Goal: Task Accomplishment & Management: Use online tool/utility

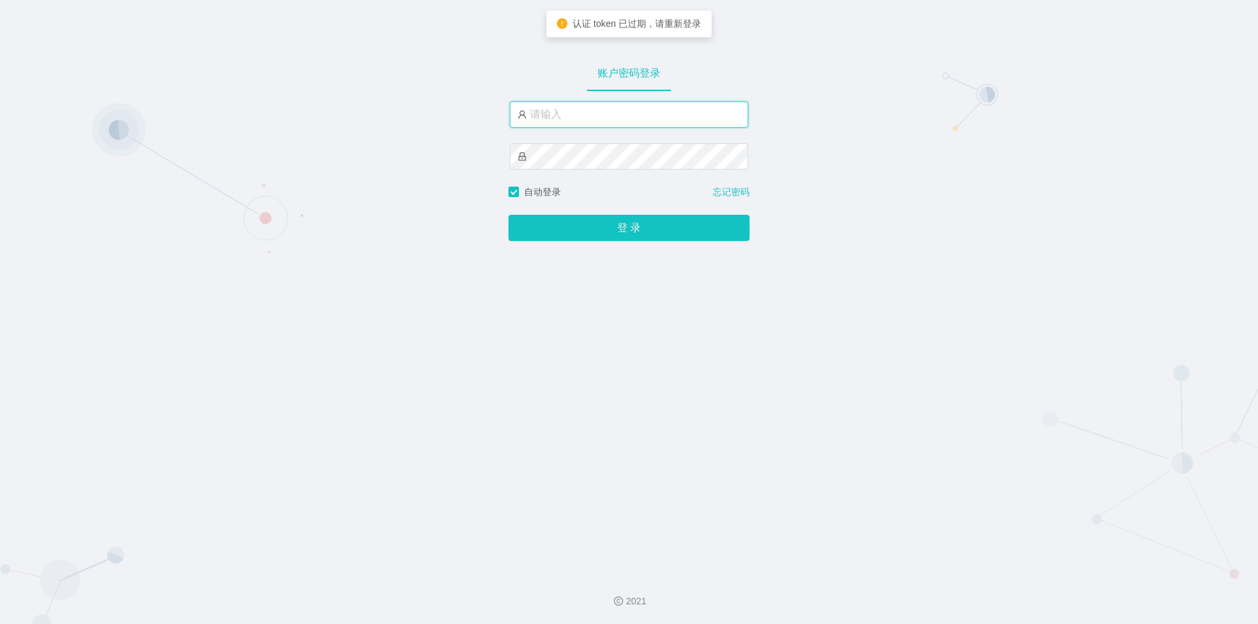
drag, startPoint x: 0, startPoint y: 0, endPoint x: 638, endPoint y: 121, distance: 649.6
click at [638, 121] on input "text" at bounding box center [629, 115] width 238 height 26
type input "jishu"
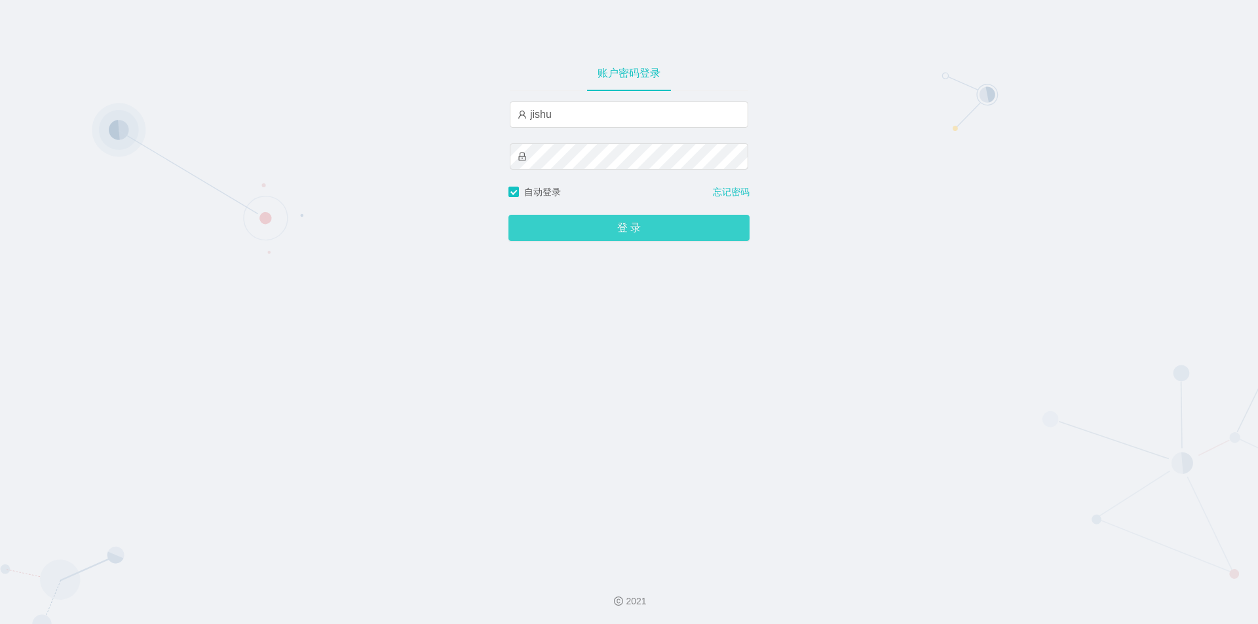
click at [611, 230] on button "登 录" at bounding box center [628, 228] width 241 height 26
click at [486, 85] on div "账户密码登录 自动登录 忘记密码 登 录" at bounding box center [629, 281] width 1258 height 563
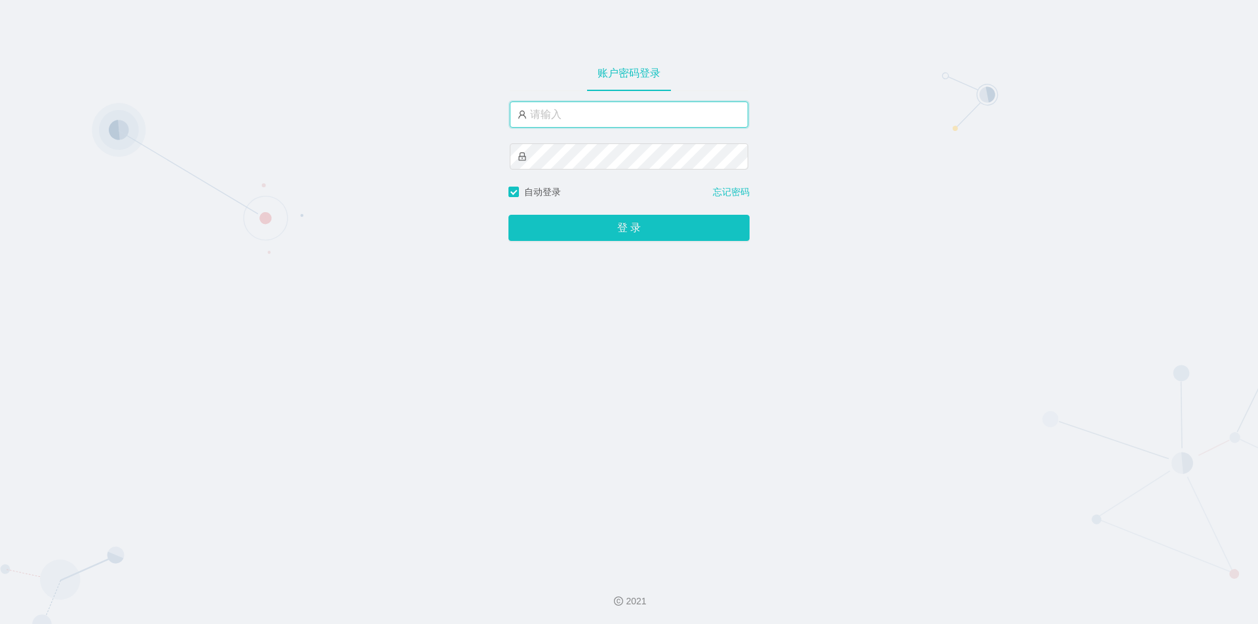
click at [602, 118] on input "text" at bounding box center [629, 115] width 238 height 26
type input "jishu"
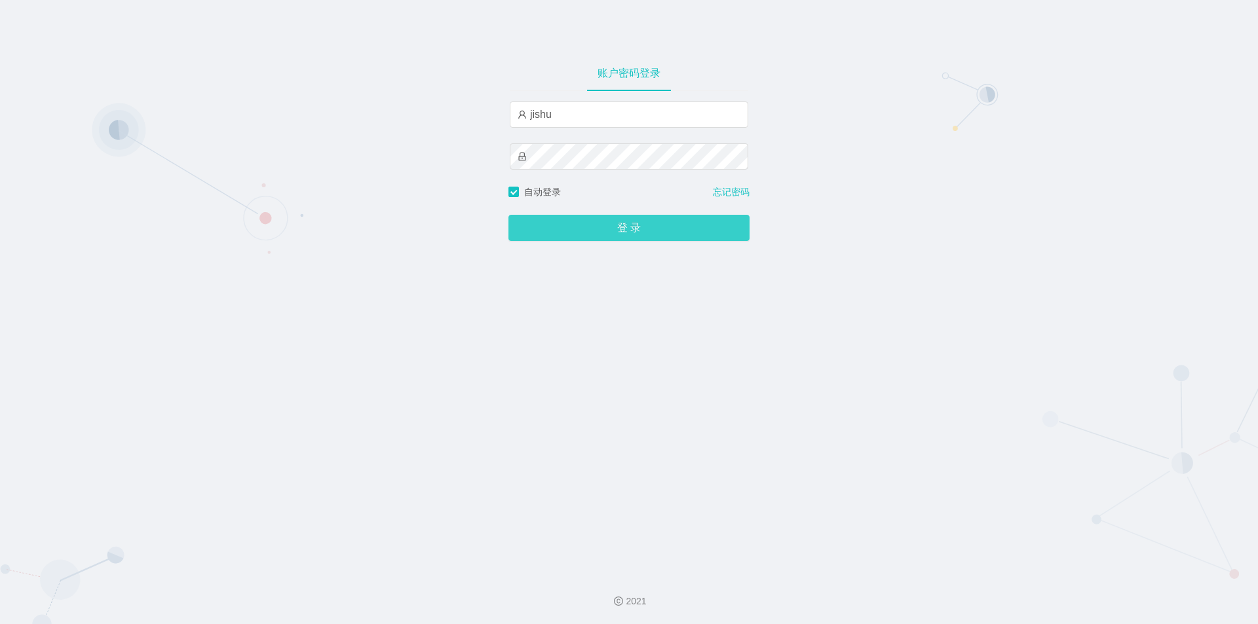
click at [617, 229] on button "登 录" at bounding box center [628, 228] width 241 height 26
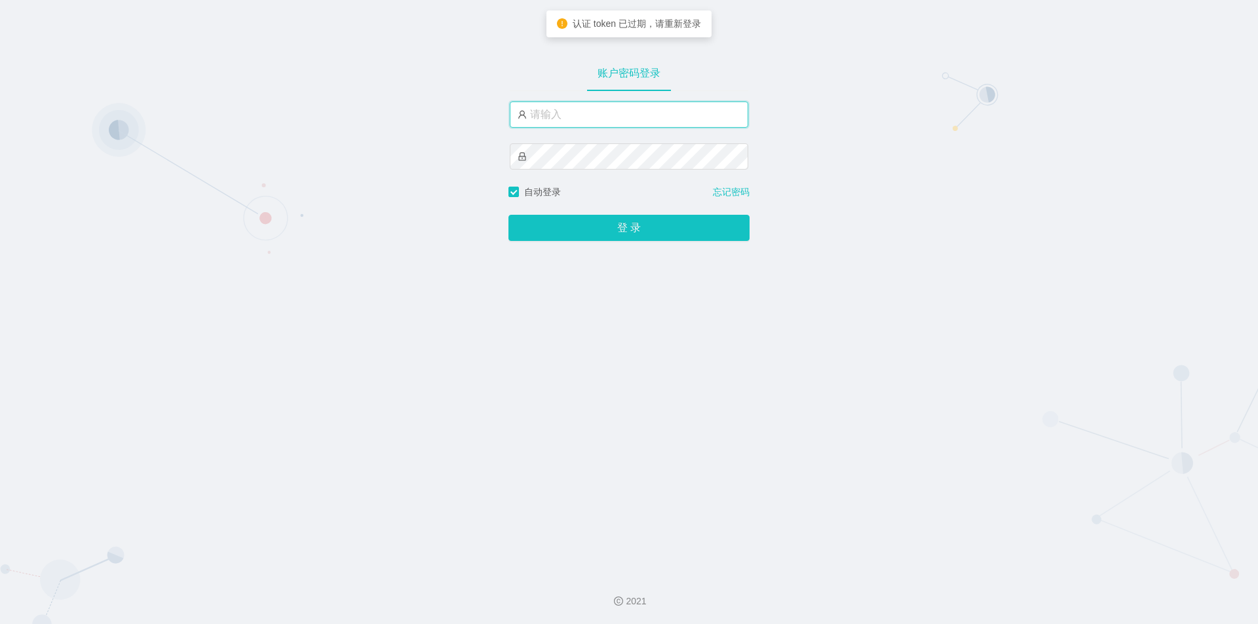
click at [637, 110] on input "text" at bounding box center [629, 115] width 238 height 26
type input "jishu"
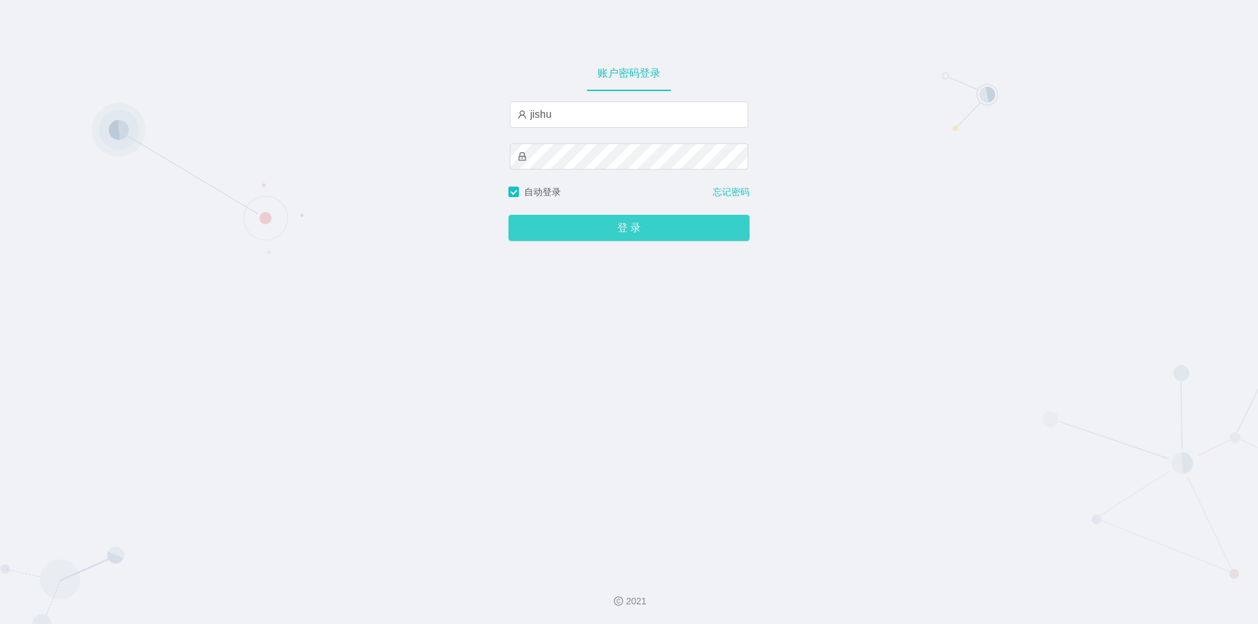
click at [618, 237] on button "登 录" at bounding box center [628, 228] width 241 height 26
